Goal: Task Accomplishment & Management: Complete application form

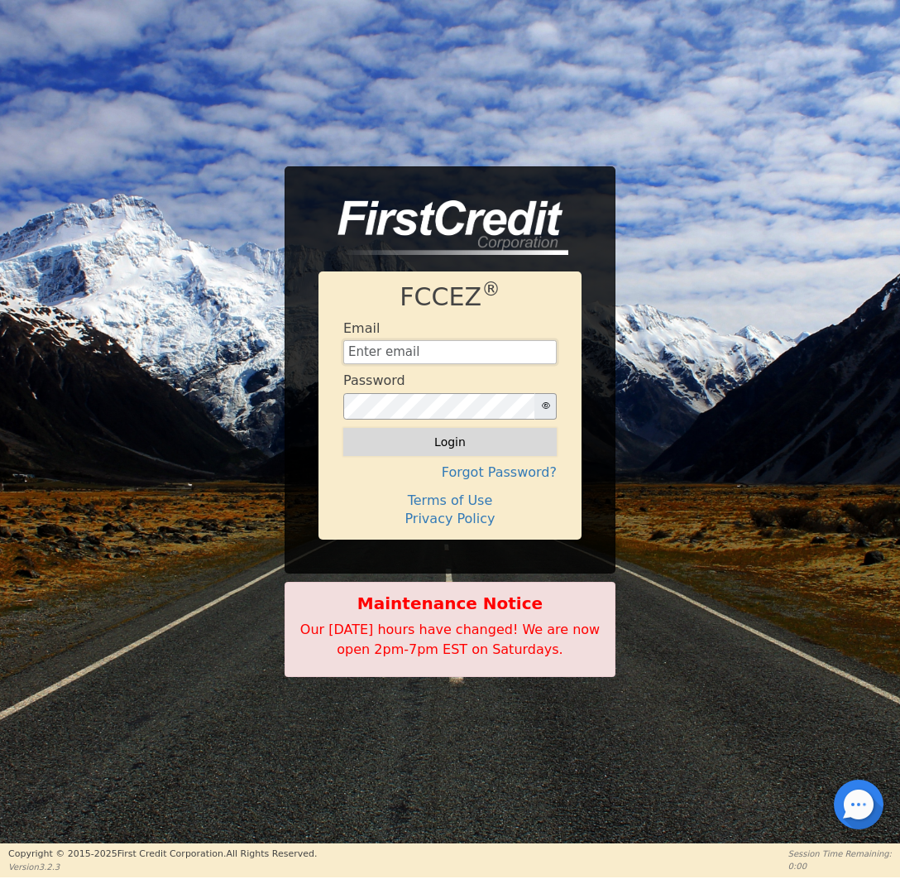
type input "[EMAIL_ADDRESS][DOMAIN_NAME]"
click at [498, 453] on button "Login" at bounding box center [449, 442] width 213 height 28
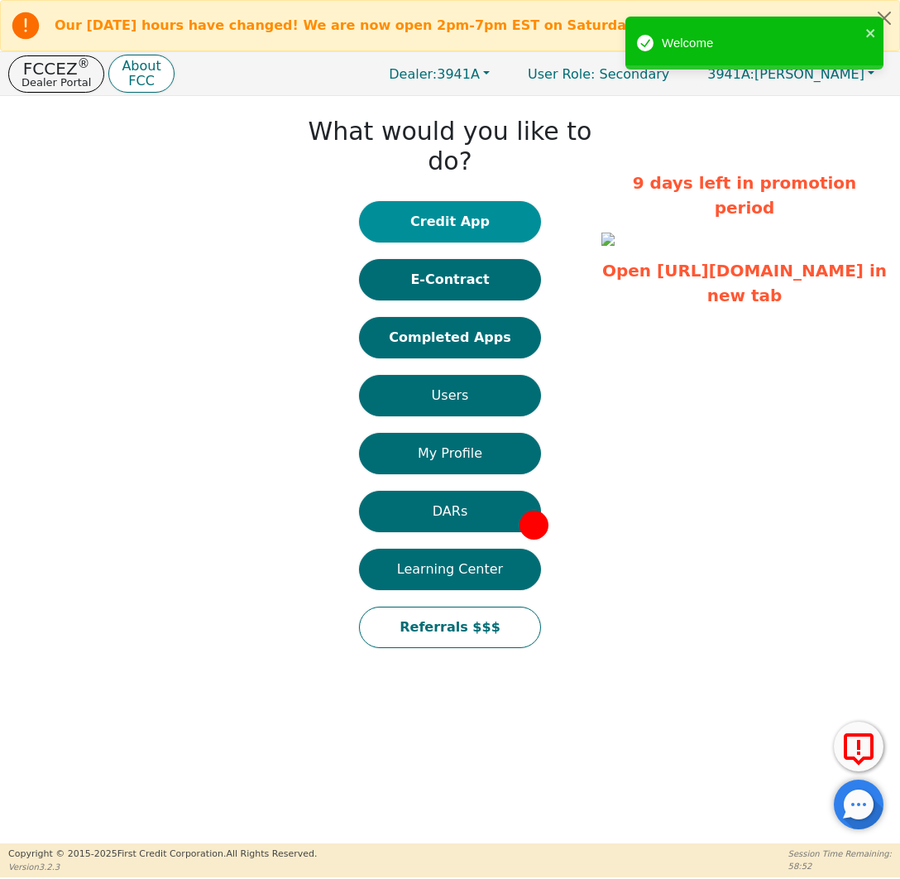
click at [484, 206] on button "Credit App" at bounding box center [450, 221] width 182 height 41
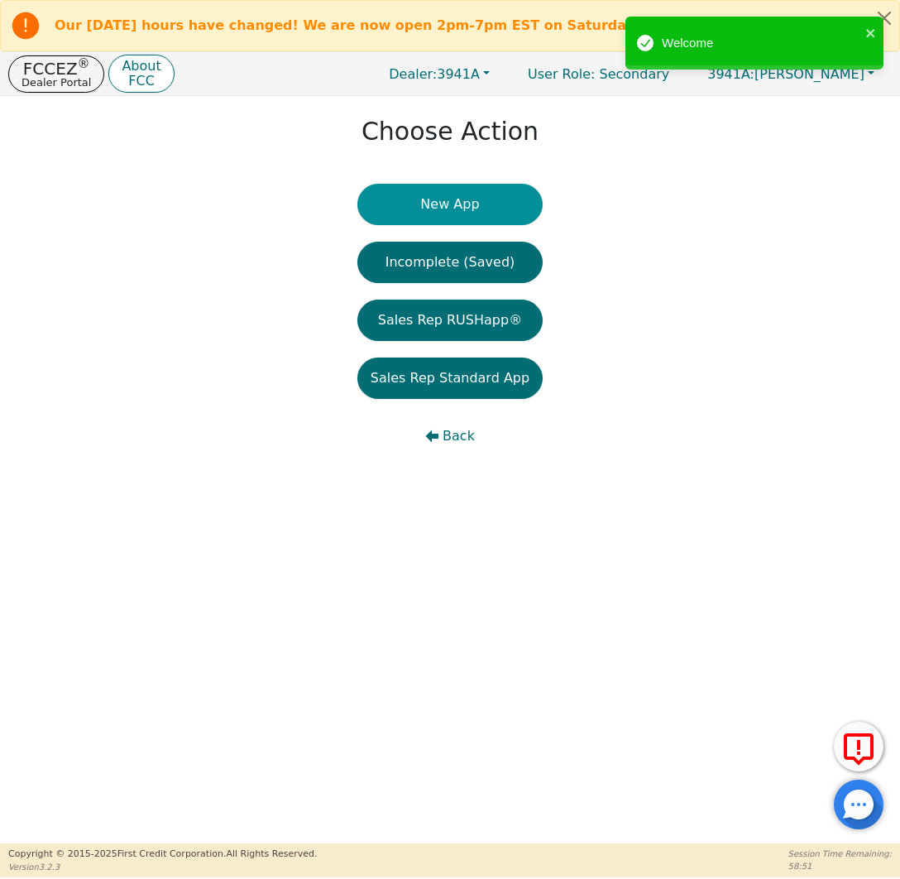
click at [484, 206] on button "New App" at bounding box center [449, 204] width 185 height 41
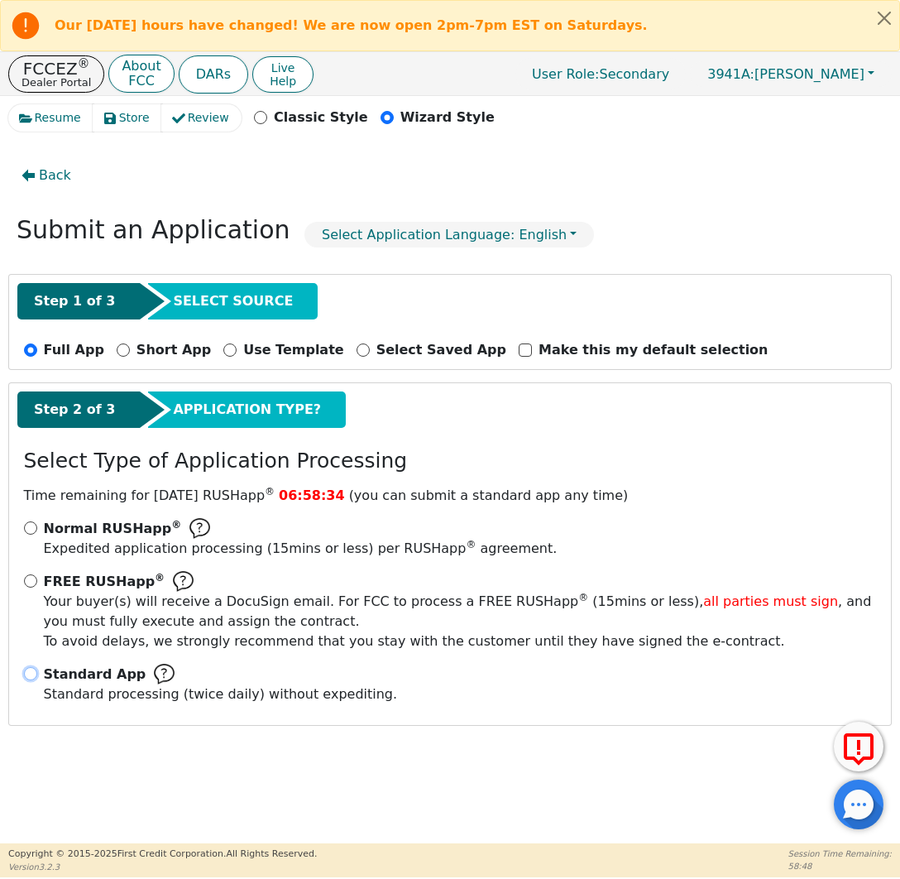
click at [33, 676] on input "Standard App Standard processing (twice daily) without expediting." at bounding box center [30, 673] width 13 height 13
radio input "true"
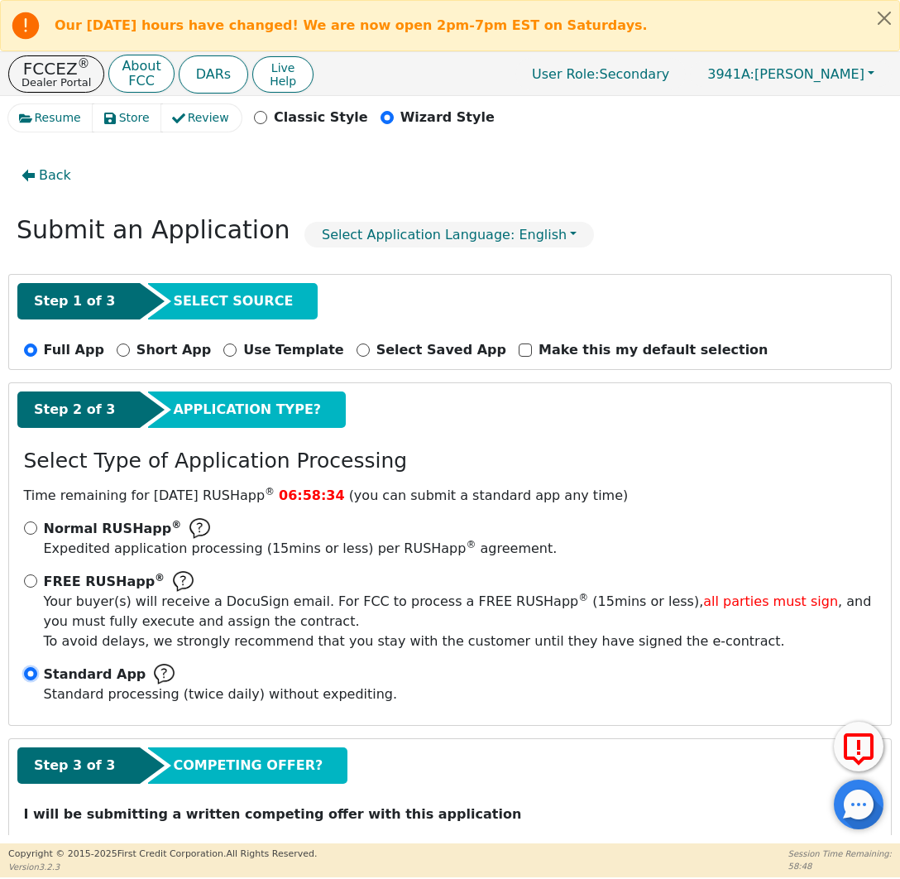
scroll to position [53, 0]
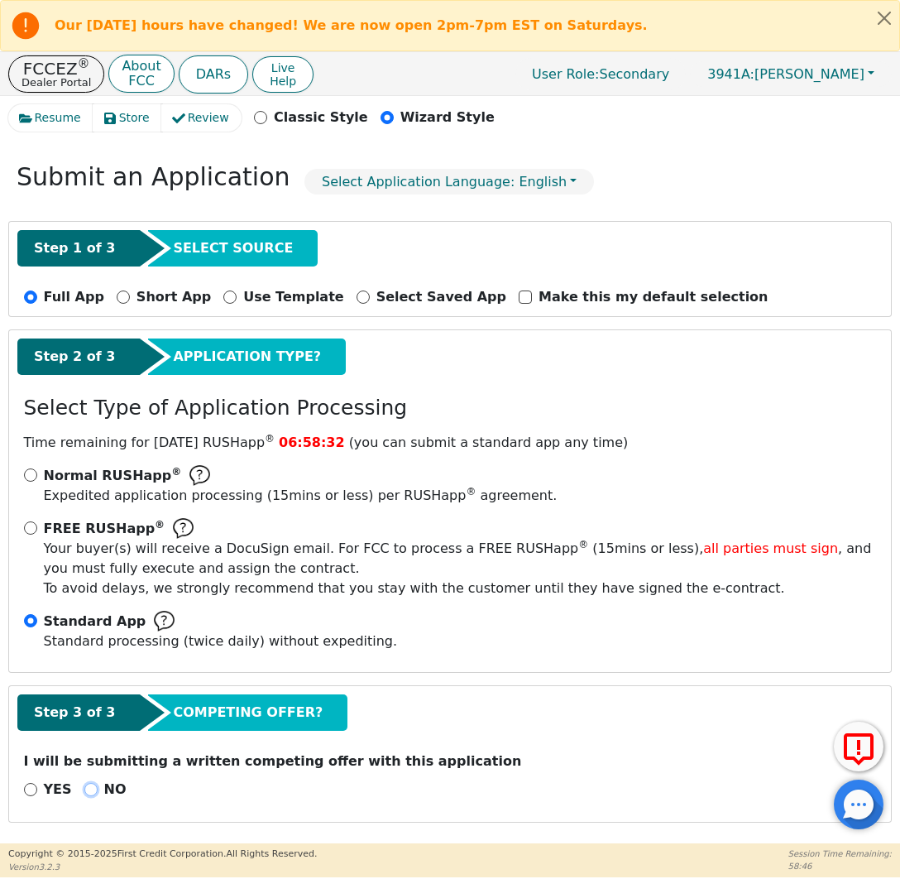
click at [84, 788] on input "NO" at bounding box center [90, 789] width 13 height 13
radio input "true"
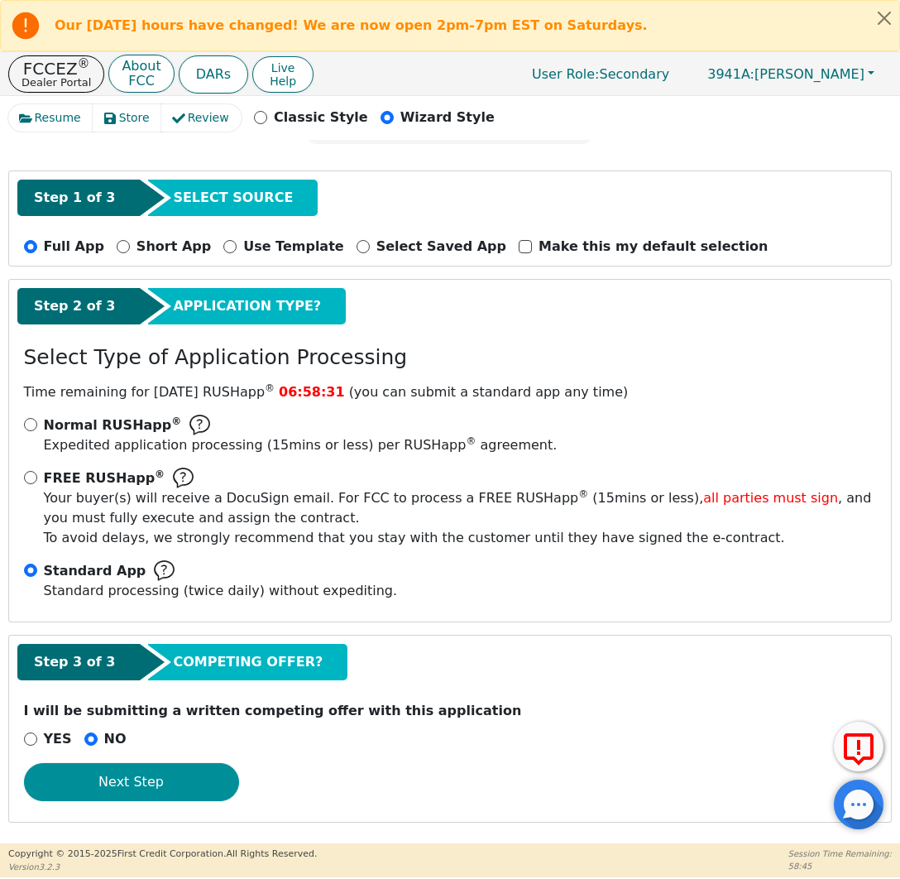
click at [206, 789] on button "Next Step" at bounding box center [131, 782] width 215 height 38
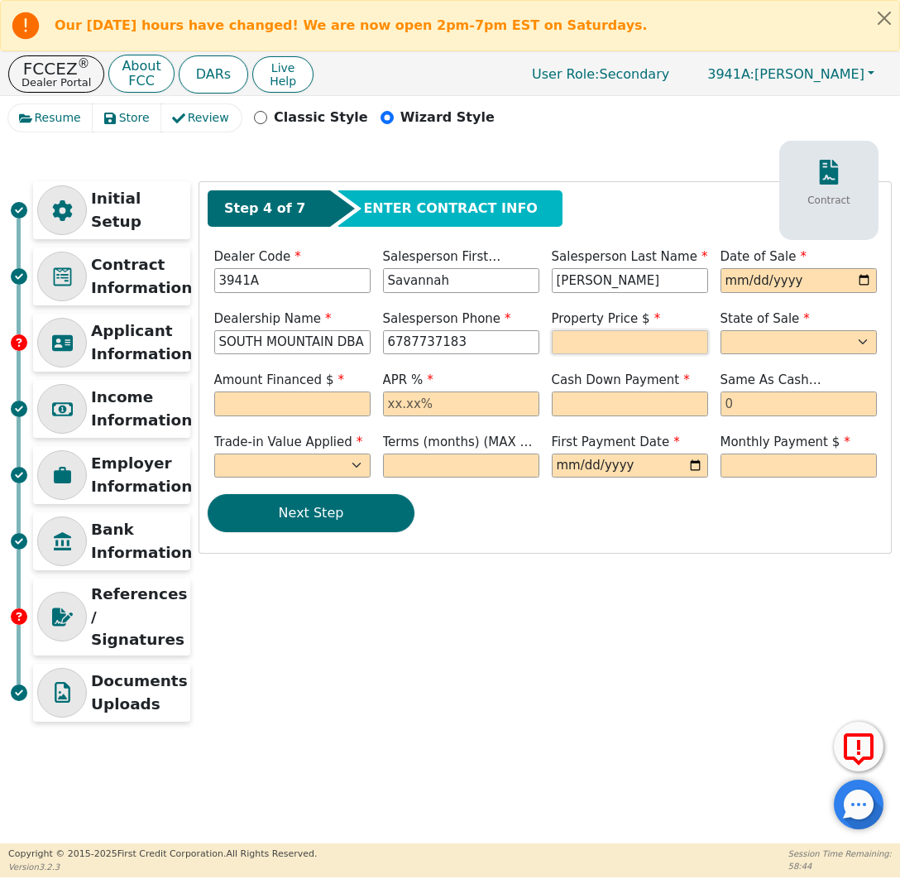
click at [644, 344] on input "text" at bounding box center [630, 342] width 156 height 25
click at [347, 416] on div "Amount Financed $" at bounding box center [292, 396] width 169 height 50
click at [352, 403] on input "text" at bounding box center [292, 403] width 156 height 25
